Goal: Task Accomplishment & Management: Complete application form

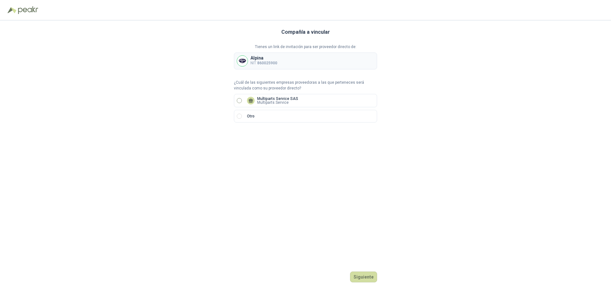
click at [309, 103] on label "Multiparts Service SAS Multiparts Service" at bounding box center [305, 100] width 143 height 13
click at [366, 279] on button "Siguiente" at bounding box center [363, 276] width 27 height 11
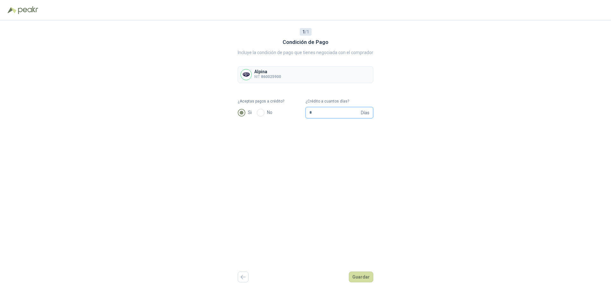
drag, startPoint x: 330, startPoint y: 113, endPoint x: 307, endPoint y: 113, distance: 22.9
click at [307, 113] on span "* Días" at bounding box center [339, 112] width 68 height 11
type input "**"
click at [363, 272] on button "Guardar" at bounding box center [361, 276] width 25 height 11
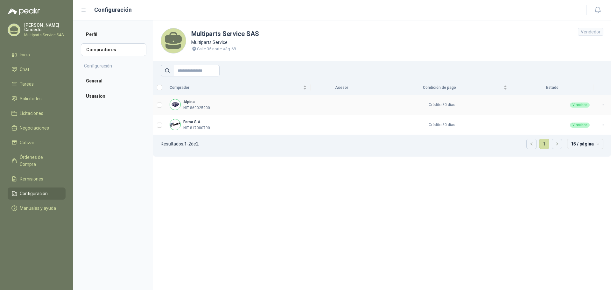
click at [204, 107] on p "NIT 860025900" at bounding box center [196, 108] width 27 height 6
click at [164, 105] on td at bounding box center [159, 105] width 13 height 20
drag, startPoint x: 477, startPoint y: 109, endPoint x: 425, endPoint y: 104, distance: 51.8
click at [455, 107] on td "Crédito 30 días" at bounding box center [442, 105] width 138 height 20
click at [425, 104] on td "Crédito 30 días" at bounding box center [442, 105] width 138 height 20
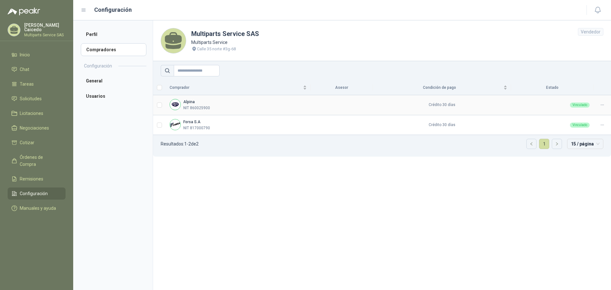
click at [574, 102] on div "Vinculado" at bounding box center [580, 104] width 20 height 5
click at [606, 105] on div at bounding box center [602, 105] width 10 height 6
click at [343, 191] on section "Multiparts Service SAS Multiparts Service Calle 35 norte #3g-68 Vendedor Compra…" at bounding box center [382, 155] width 458 height 270
click at [116, 55] on li "Compradores" at bounding box center [114, 49] width 66 height 13
click at [117, 36] on li "Perfil" at bounding box center [114, 34] width 66 height 13
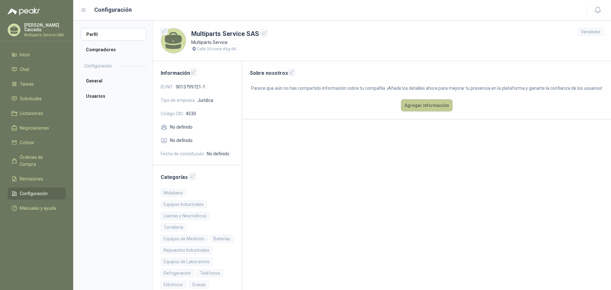
click at [437, 105] on button "Agregar información" at bounding box center [427, 105] width 52 height 12
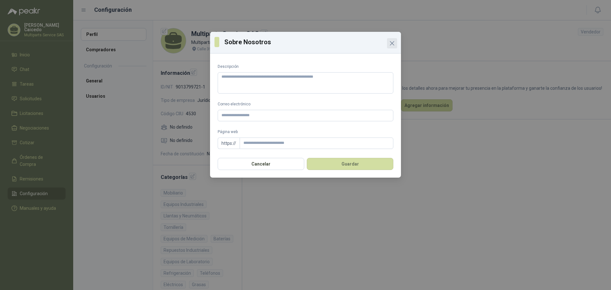
click at [394, 39] on icon "Close" at bounding box center [392, 43] width 8 height 8
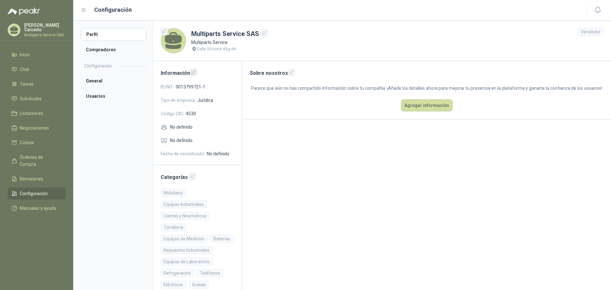
click at [194, 71] on icon "button" at bounding box center [193, 72] width 5 height 5
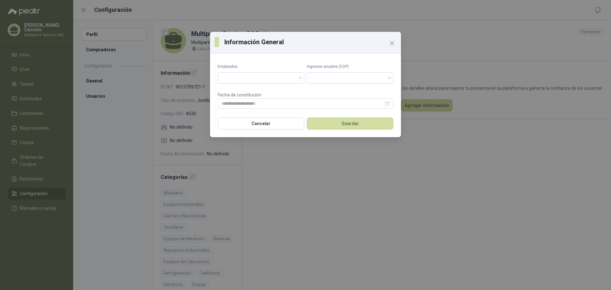
click at [292, 121] on button "Cancelar" at bounding box center [261, 123] width 87 height 12
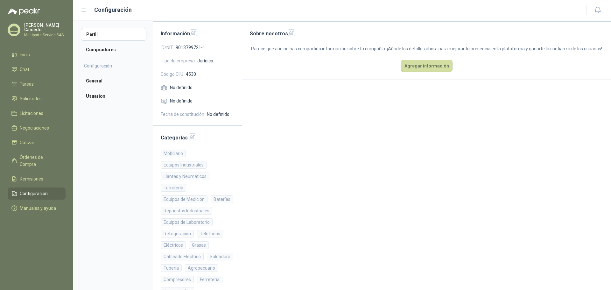
scroll to position [79, 0]
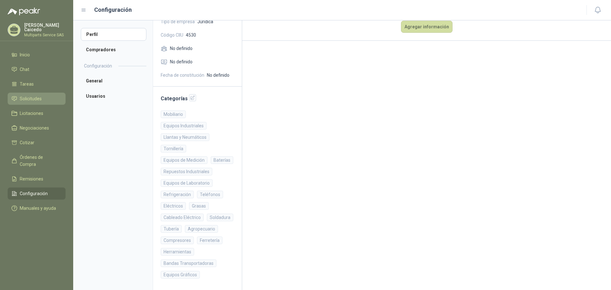
click at [39, 102] on link "Solicitudes" at bounding box center [37, 99] width 58 height 12
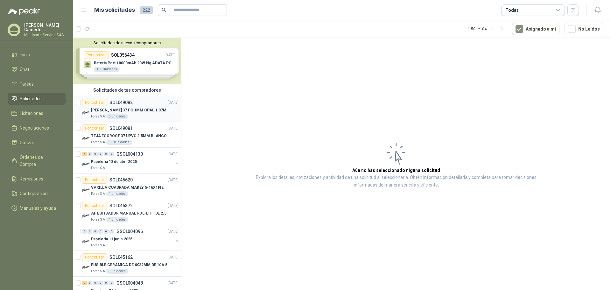
click at [157, 121] on article "Por cotizar SOL049082 [DATE] [PERSON_NAME] 37 PC 1MM OPAL 1.07M X 11.80M BTR Fo…" at bounding box center [127, 109] width 108 height 26
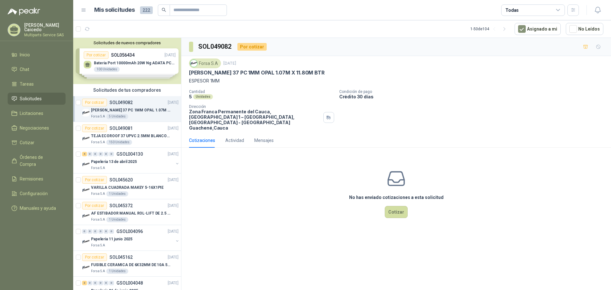
click at [137, 54] on div "Solicitudes de nuevos compradores Por cotizar SOL056434 [DATE] Bateria Port 100…" at bounding box center [127, 61] width 108 height 46
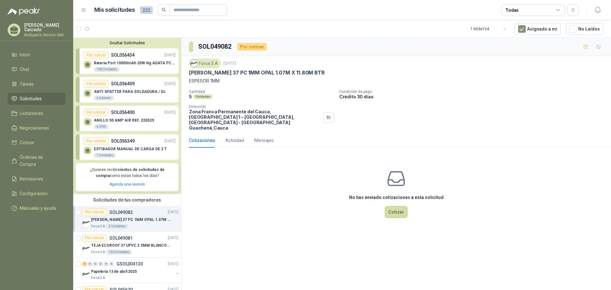
click at [130, 142] on p "SOL056349" at bounding box center [123, 140] width 24 height 7
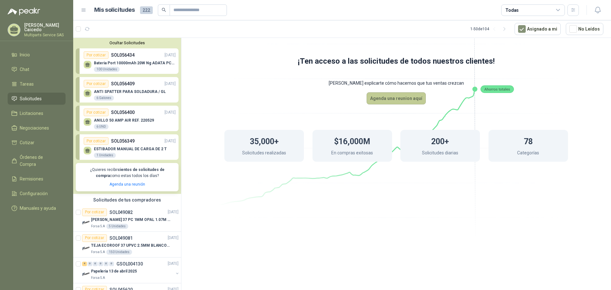
click at [413, 102] on button "Agenda una reunion aquí" at bounding box center [396, 98] width 59 height 12
